Goal: Check status: Check status

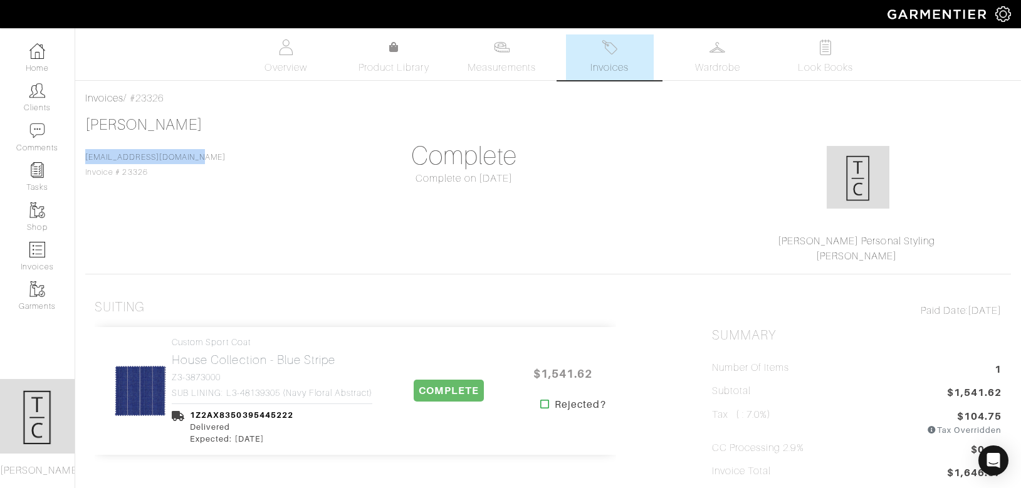
click at [28, 68] on link "Home" at bounding box center [37, 57] width 75 height 39
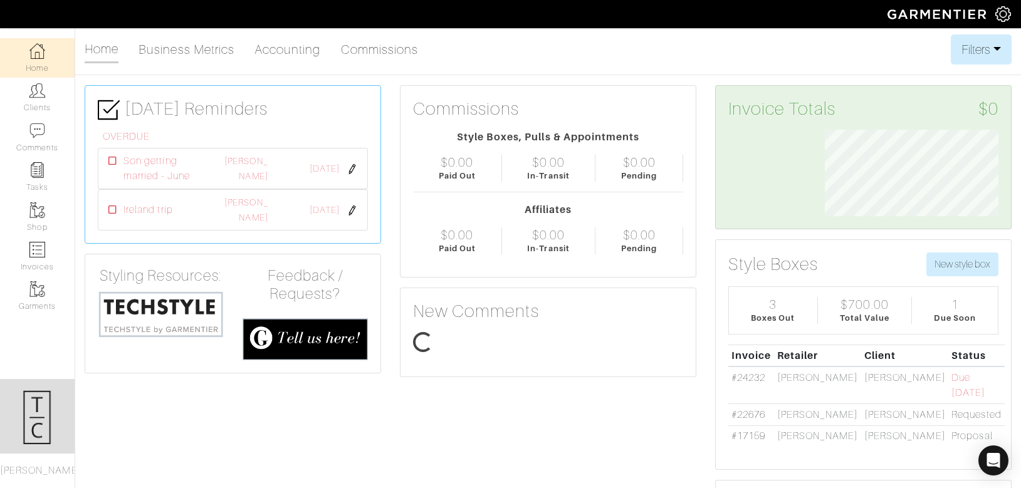
scroll to position [86, 193]
click at [36, 247] on img at bounding box center [37, 250] width 16 height 16
select select
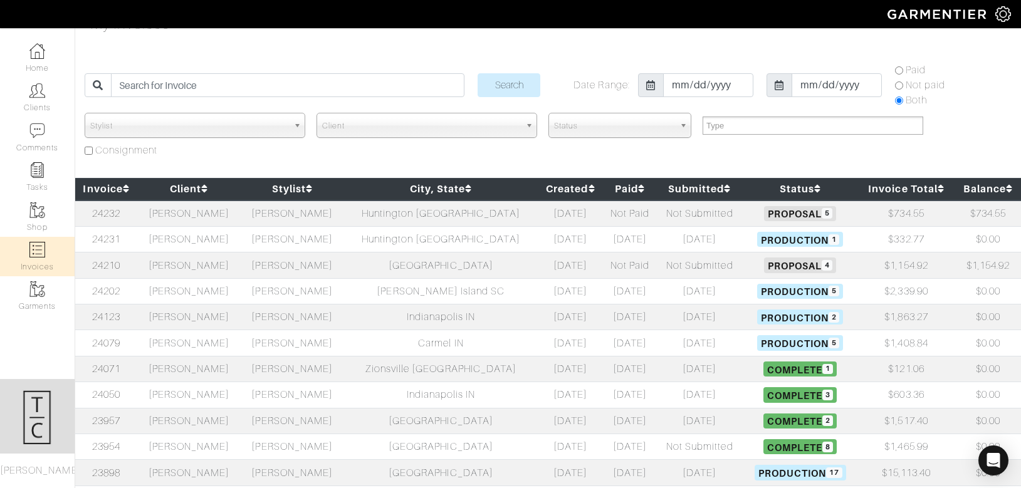
scroll to position [23, 0]
click at [113, 336] on td "24079" at bounding box center [106, 343] width 62 height 26
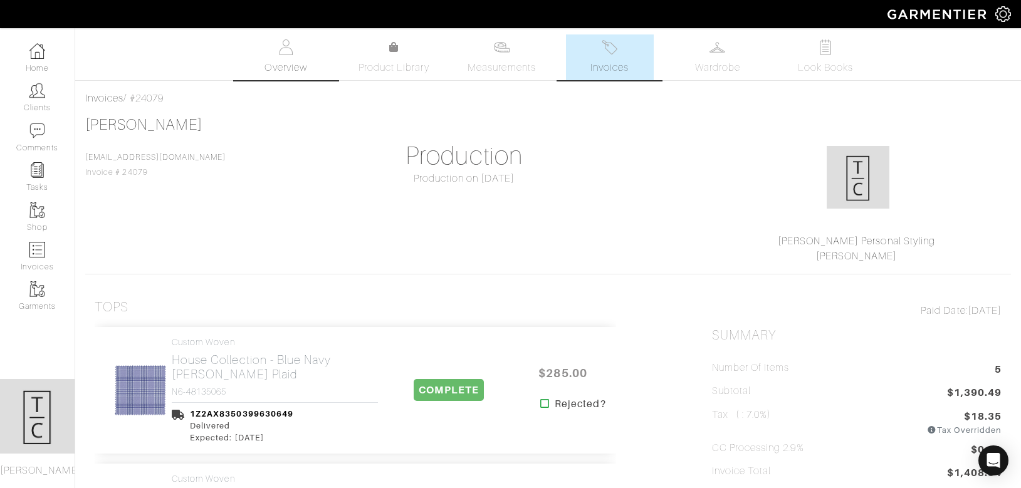
click at [276, 50] on link "Overview" at bounding box center [286, 57] width 88 height 46
